Goal: Find specific page/section: Find specific page/section

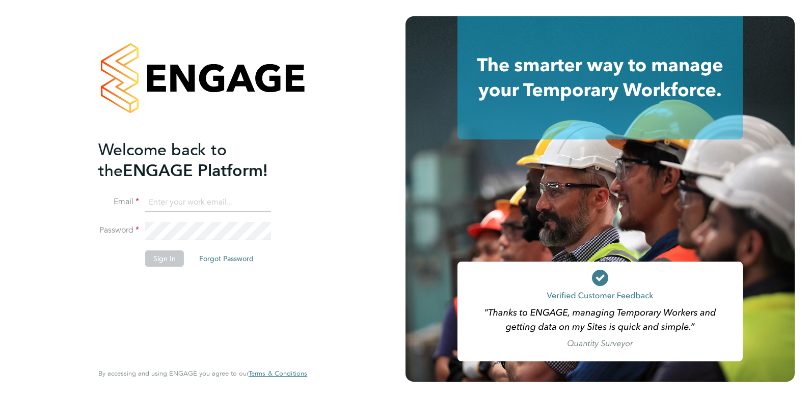
click at [234, 200] on input at bounding box center [208, 202] width 126 height 18
paste input "payroll.downloadqueries@hays.com"
type input "payroll.downloadqueries@hays.com"
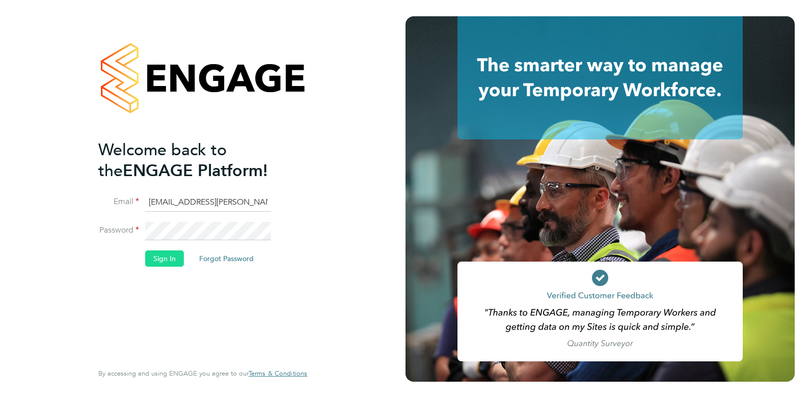
click at [164, 259] on button "Sign In" at bounding box center [164, 259] width 39 height 16
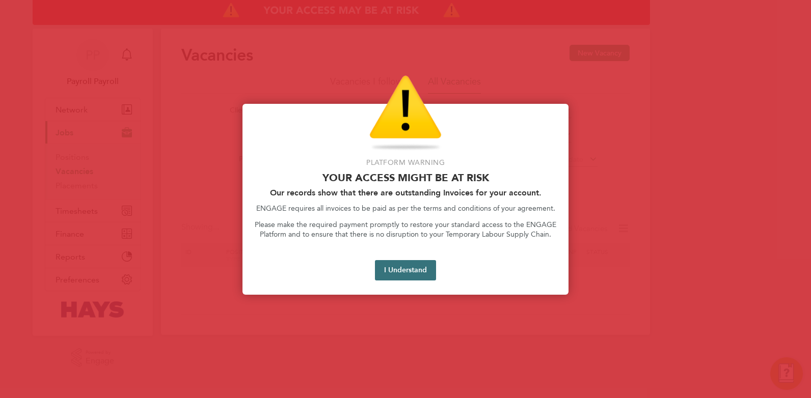
click at [381, 264] on button "I Understand" at bounding box center [405, 270] width 61 height 20
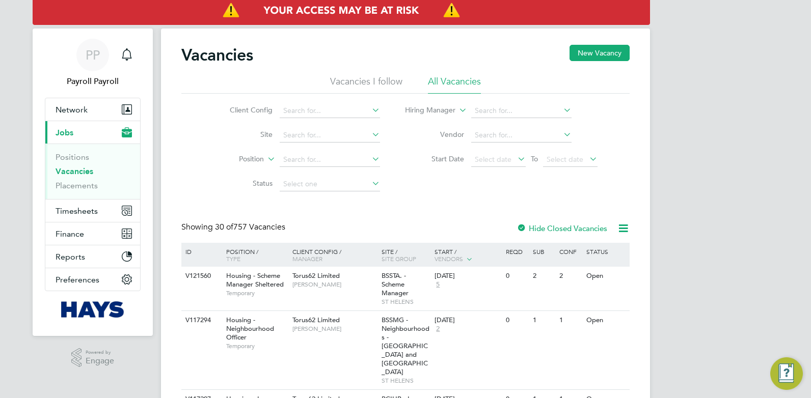
click at [208, 187] on li "Status" at bounding box center [296, 184] width 191 height 24
click at [61, 211] on span "Timesheets" at bounding box center [76, 211] width 42 height 10
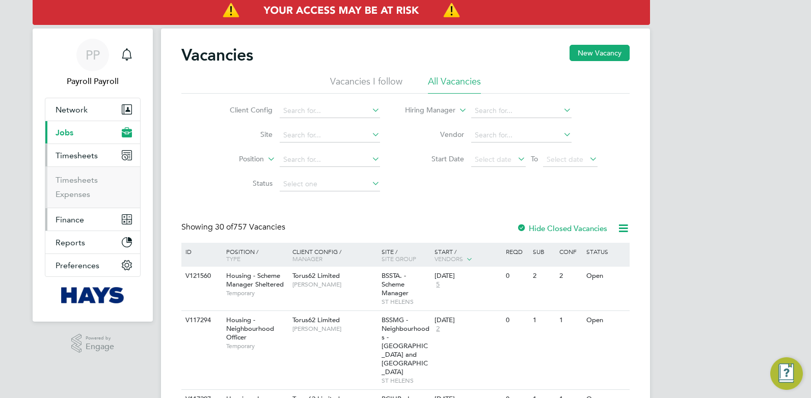
click at [67, 215] on span "Finance" at bounding box center [69, 220] width 29 height 10
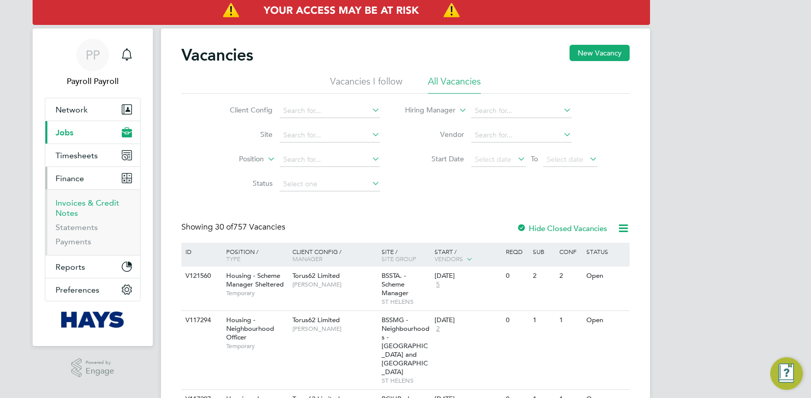
click at [66, 204] on link "Invoices & Credit Notes" at bounding box center [87, 208] width 64 height 20
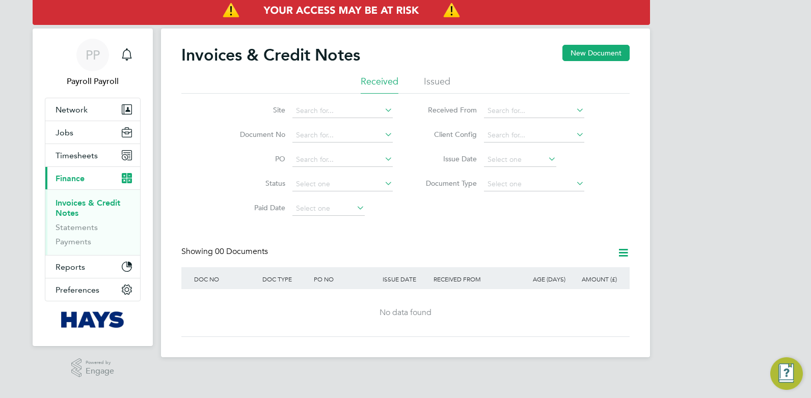
click at [425, 80] on li "Issued" at bounding box center [437, 84] width 26 height 18
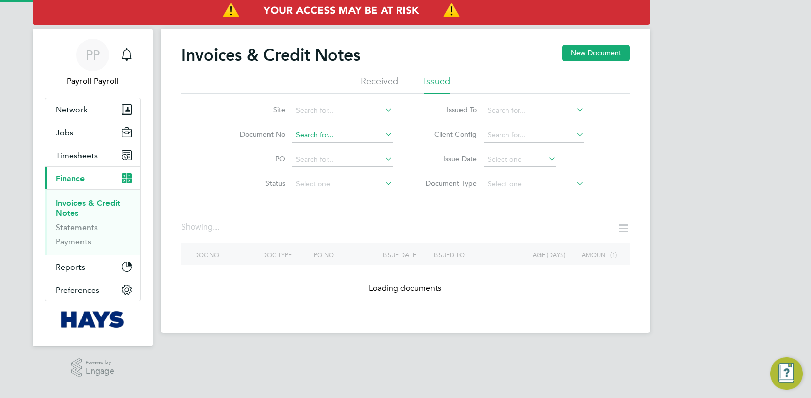
click at [307, 137] on input at bounding box center [342, 135] width 100 height 14
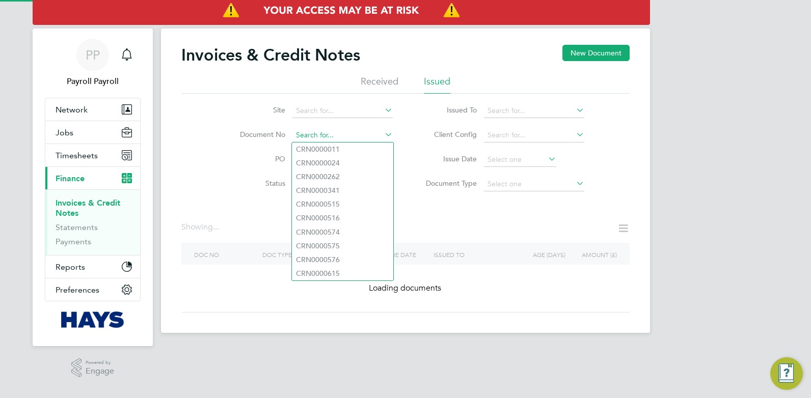
paste input "Divorcetech19"
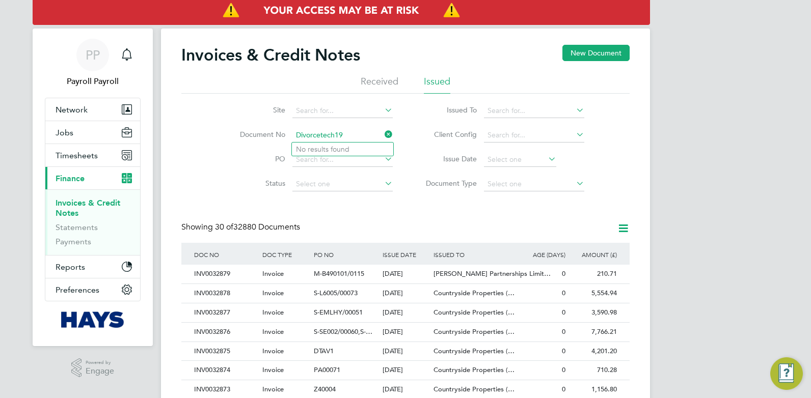
type input "Divorcetech19"
click at [382, 134] on icon at bounding box center [382, 134] width 0 height 14
click at [295, 134] on input at bounding box center [342, 135] width 100 height 14
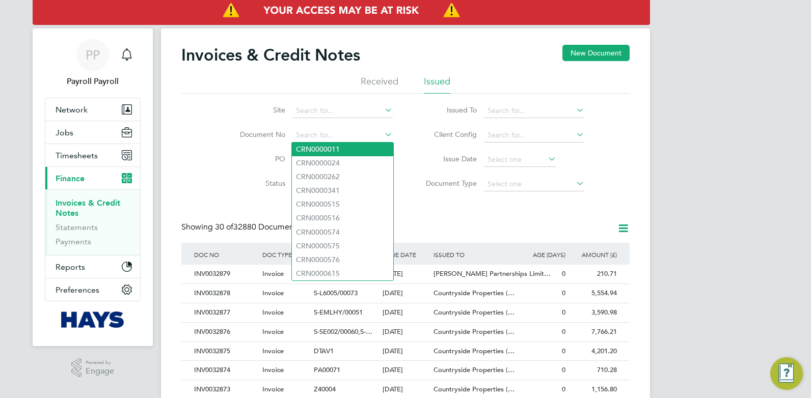
paste input "INV0031491"
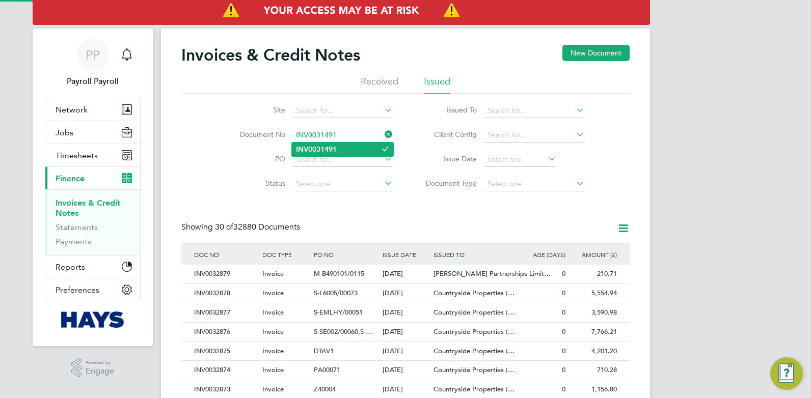
type input "INV0031491"
click at [327, 149] on b "INV0031491" at bounding box center [316, 149] width 41 height 9
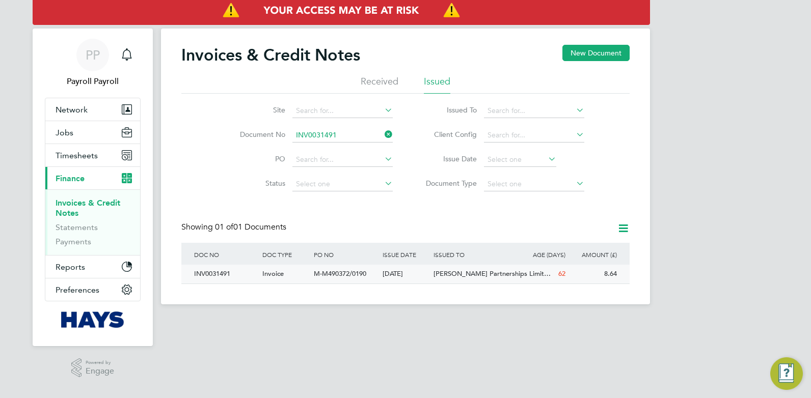
click at [279, 273] on span "Invoice" at bounding box center [272, 273] width 21 height 9
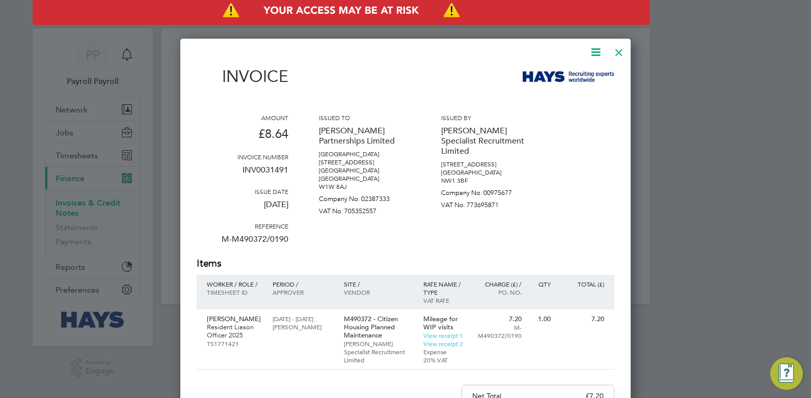
scroll to position [51, 0]
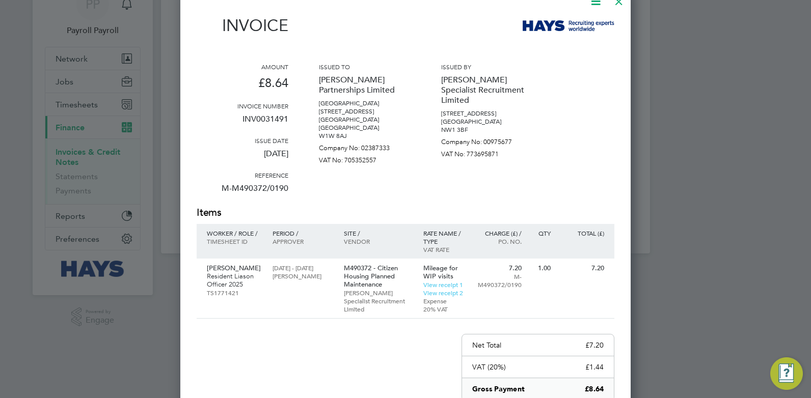
click at [516, 182] on div "Issued by [PERSON_NAME] Specialist Recruitment Limited [STREET_ADDRESS] [GEOGRA…" at bounding box center [487, 134] width 92 height 143
click at [259, 113] on p "INV0031491" at bounding box center [243, 123] width 92 height 26
click at [259, 117] on p "INV0031491" at bounding box center [243, 123] width 92 height 26
copy p "INV0031491"
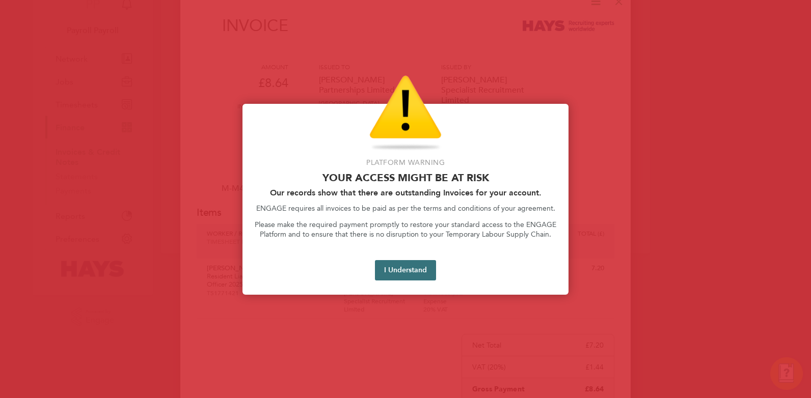
click at [406, 268] on button "I Understand" at bounding box center [405, 270] width 61 height 20
click at [395, 267] on button "I Understand" at bounding box center [405, 270] width 61 height 20
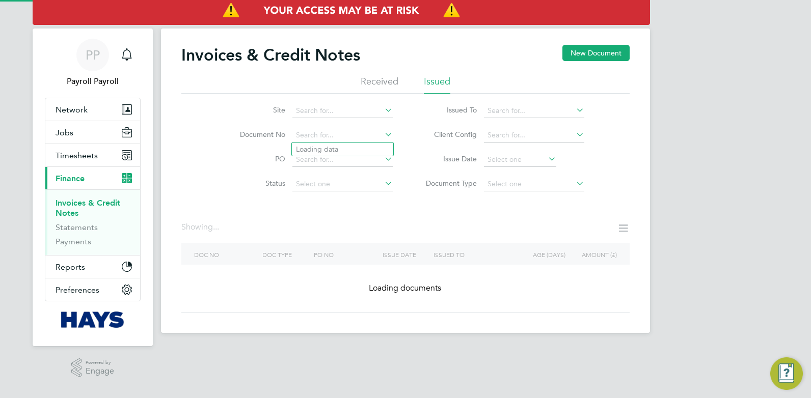
drag, startPoint x: 337, startPoint y: 135, endPoint x: 231, endPoint y: 129, distance: 106.6
click at [231, 129] on li "Document No" at bounding box center [309, 135] width 191 height 24
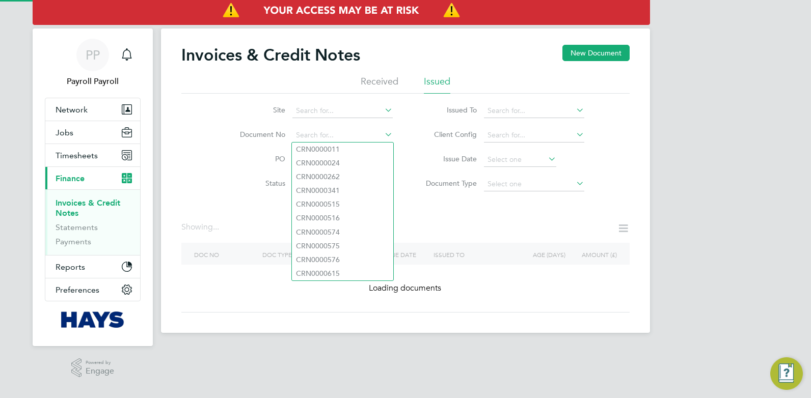
paste input "INV0031489"
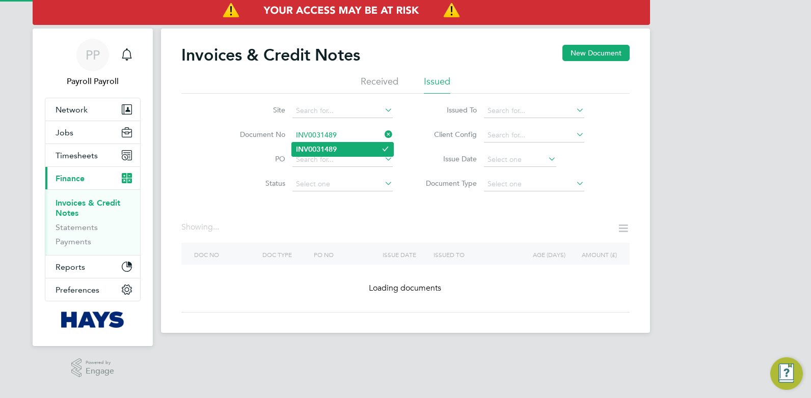
type input "INV0031489"
click at [325, 145] on b "INV0031489" at bounding box center [316, 149] width 41 height 9
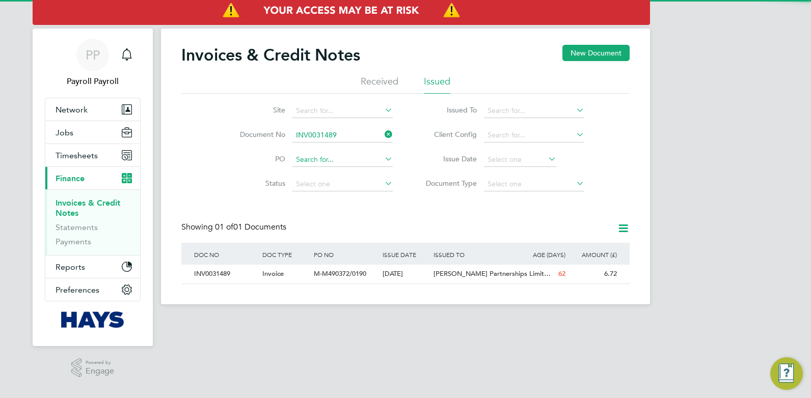
scroll to position [19, 86]
click at [253, 268] on div "INV0031489" at bounding box center [225, 274] width 68 height 19
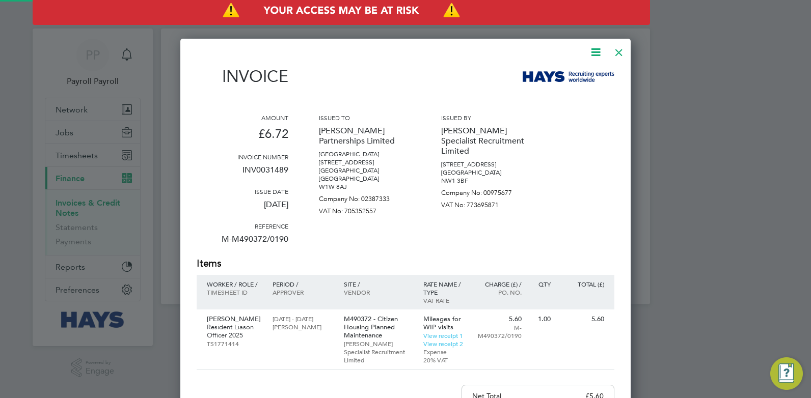
scroll to position [543, 451]
click at [271, 169] on p "INV0031489" at bounding box center [243, 174] width 92 height 26
copy p "INV0031489"
click at [617, 54] on div at bounding box center [618, 50] width 18 height 18
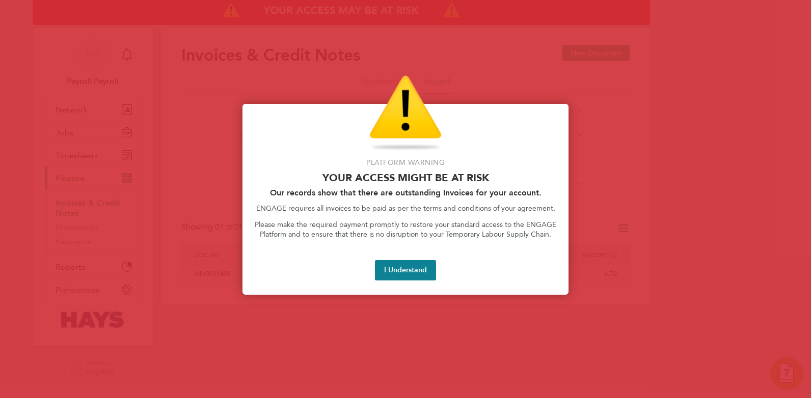
click at [394, 267] on button "I Understand" at bounding box center [405, 270] width 61 height 20
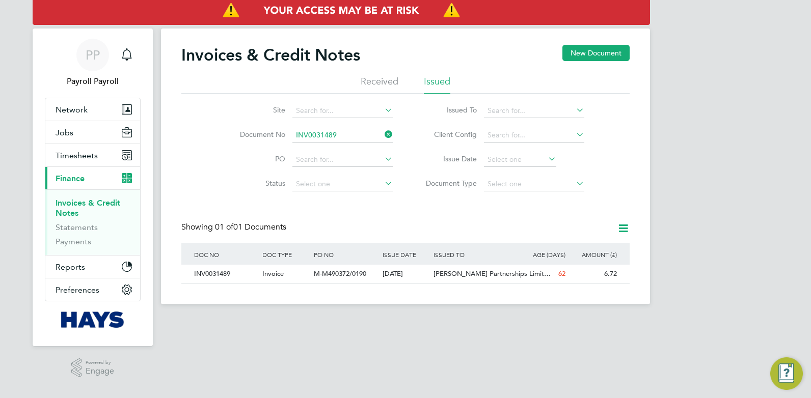
click at [382, 134] on icon at bounding box center [382, 134] width 0 height 14
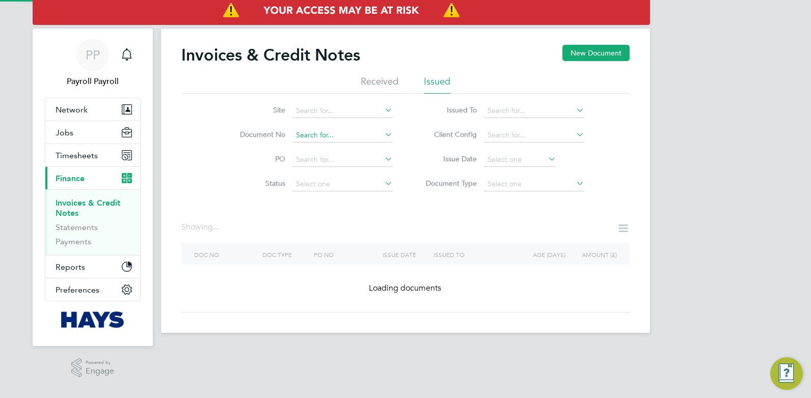
click at [345, 138] on input at bounding box center [342, 135] width 100 height 14
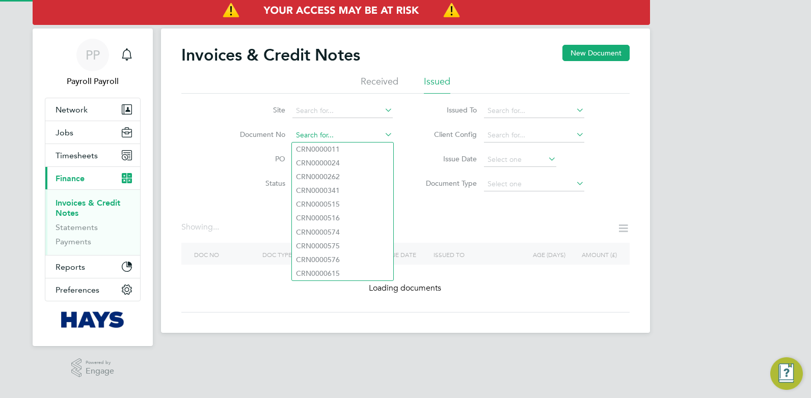
paste input "CRN0032517"
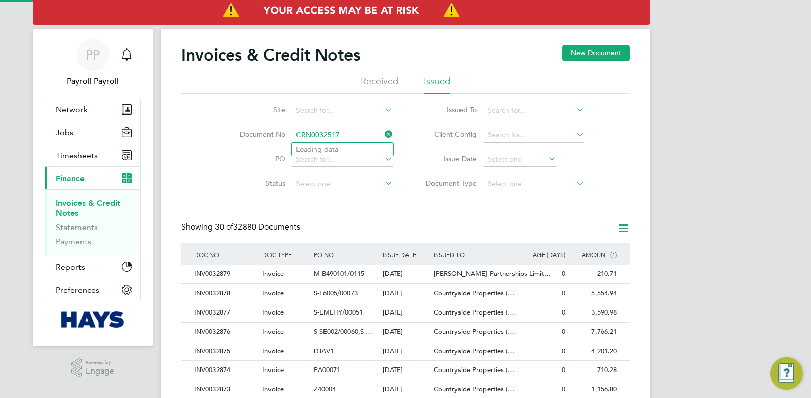
scroll to position [19, 69]
type input "CRN0032517"
click at [311, 150] on b "CRN0032517" at bounding box center [318, 149] width 44 height 9
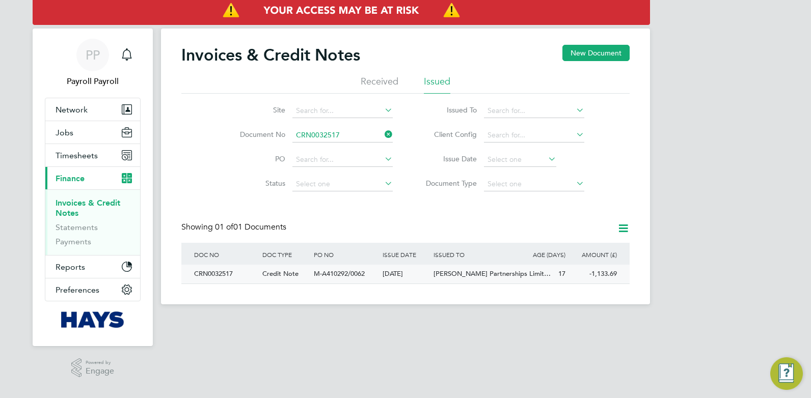
click at [238, 276] on div "CRN0032517" at bounding box center [225, 274] width 68 height 19
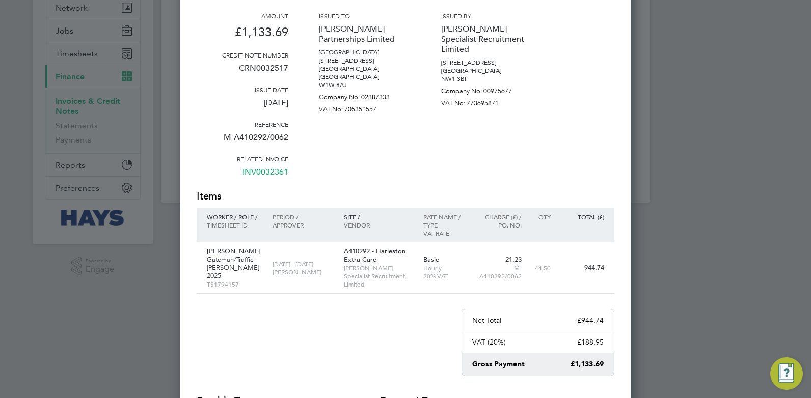
click at [347, 139] on div "Issued to [PERSON_NAME] Partnerships Limited [GEOGRAPHIC_DATA] [STREET_ADDRESS]…" at bounding box center [365, 101] width 92 height 178
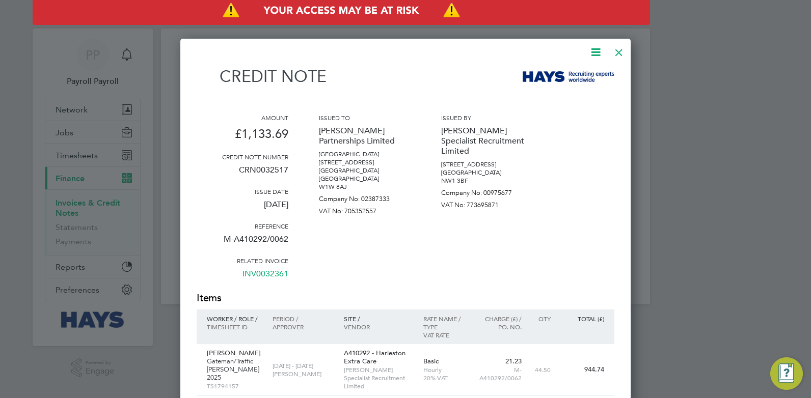
click at [622, 52] on div at bounding box center [618, 50] width 18 height 18
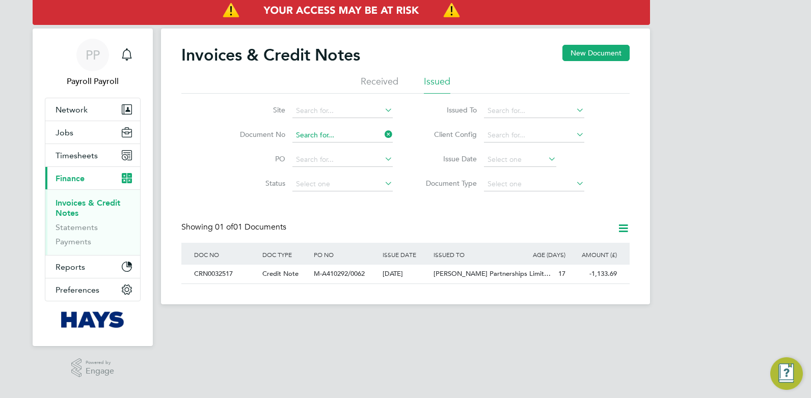
click at [327, 132] on input at bounding box center [342, 135] width 100 height 14
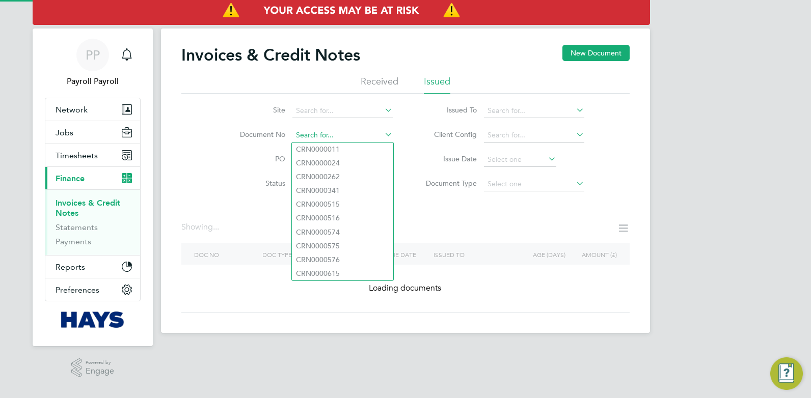
paste input "CRN0032511"
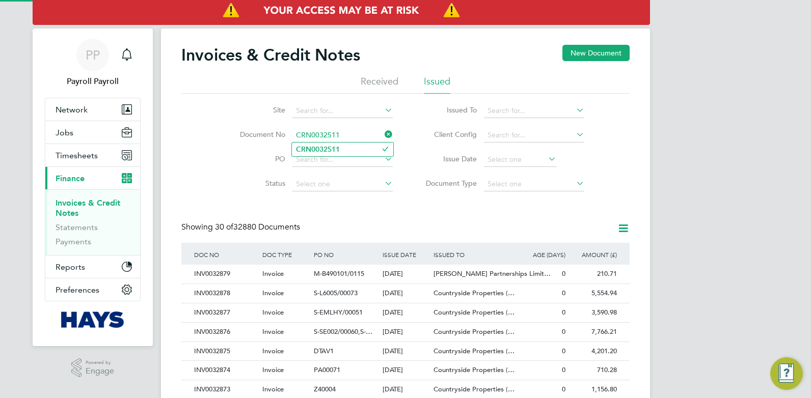
scroll to position [19, 69]
type input "CRN0032511"
click at [314, 153] on li "CRN0032511" at bounding box center [342, 150] width 101 height 14
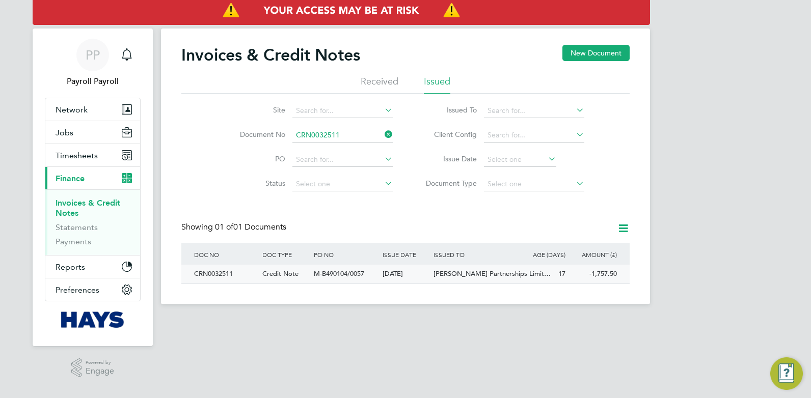
click at [247, 272] on div "CRN0032511" at bounding box center [225, 274] width 68 height 19
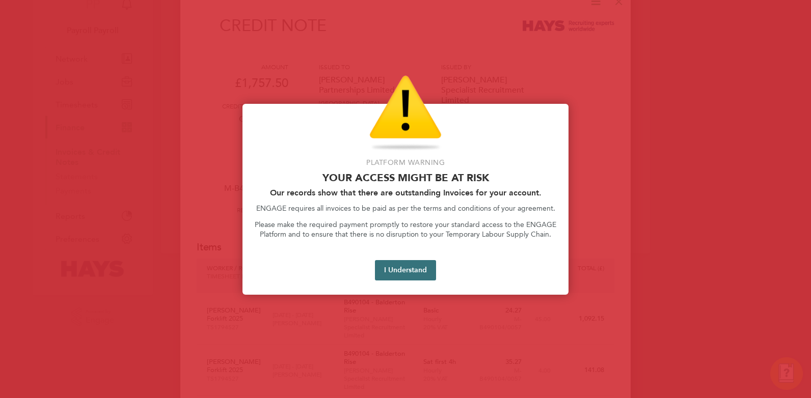
click at [409, 266] on button "I Understand" at bounding box center [405, 270] width 61 height 20
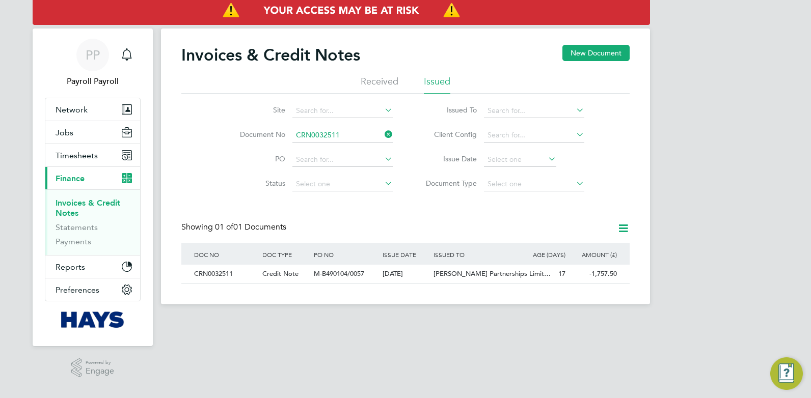
click at [678, 125] on div "PP Payroll Payroll Notifications Applications: Network Team Members Businesses …" at bounding box center [405, 160] width 811 height 321
click at [707, 178] on div "PP Payroll Payroll Notifications Applications: Network Team Members Businesses …" at bounding box center [405, 160] width 811 height 321
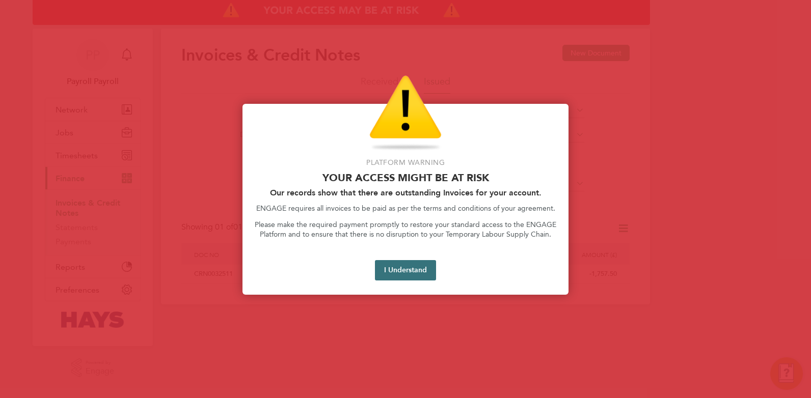
click at [422, 264] on button "I Understand" at bounding box center [405, 270] width 61 height 20
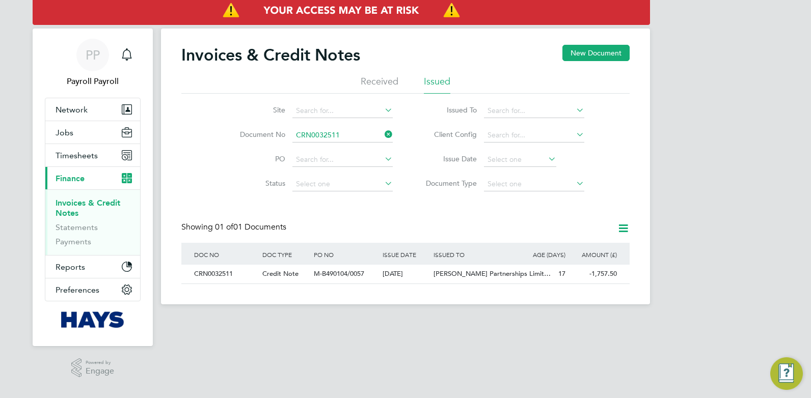
click at [669, 121] on div "PP Payroll Payroll Notifications Applications: Network Team Members Businesses …" at bounding box center [405, 160] width 811 height 321
click at [655, 150] on div "PP Payroll Payroll Notifications Applications: Network Team Members Businesses …" at bounding box center [405, 160] width 811 height 321
